Goal: Find specific page/section: Find specific page/section

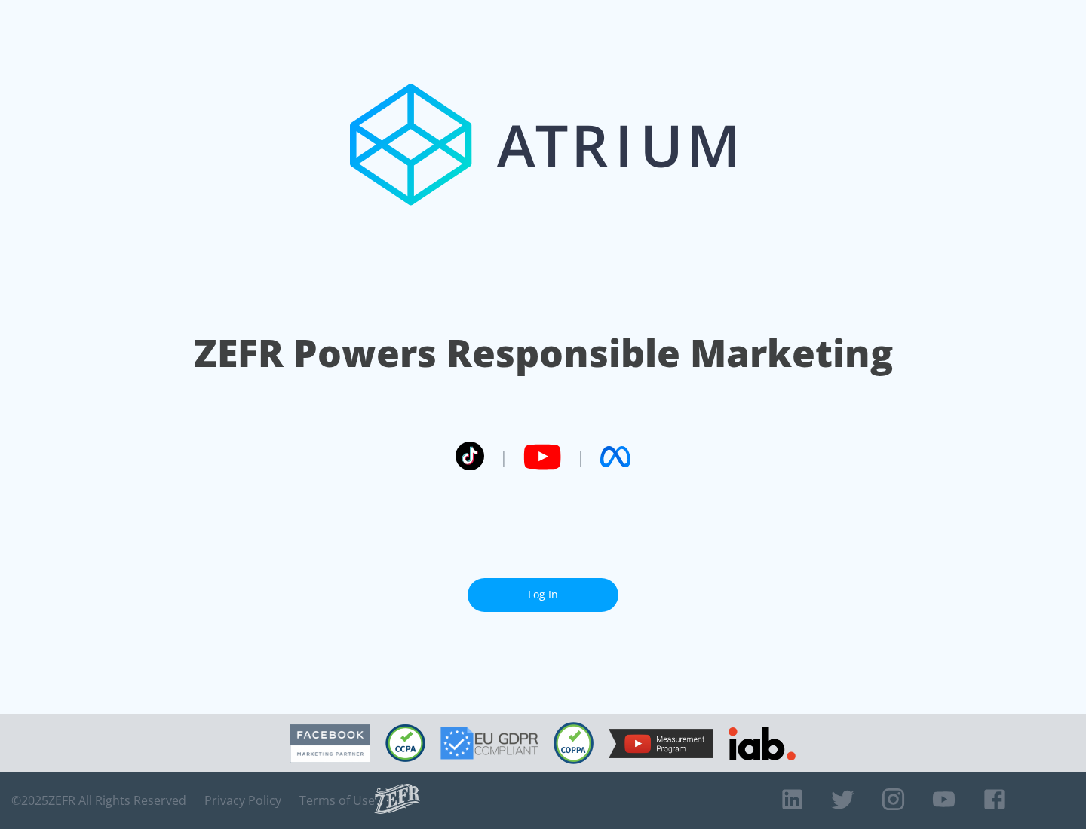
click at [543, 595] on link "Log In" at bounding box center [542, 595] width 151 height 34
